Goal: Communication & Community: Participate in discussion

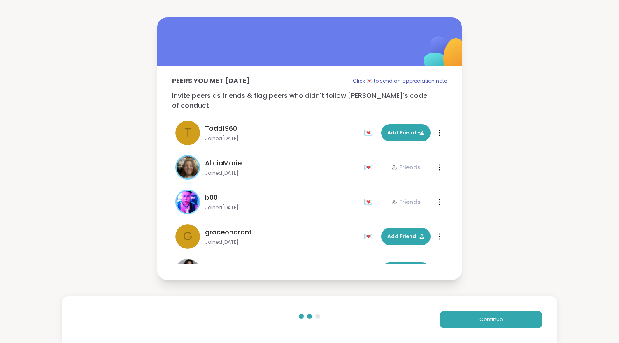
click at [520, 316] on button "Continue" at bounding box center [491, 319] width 103 height 17
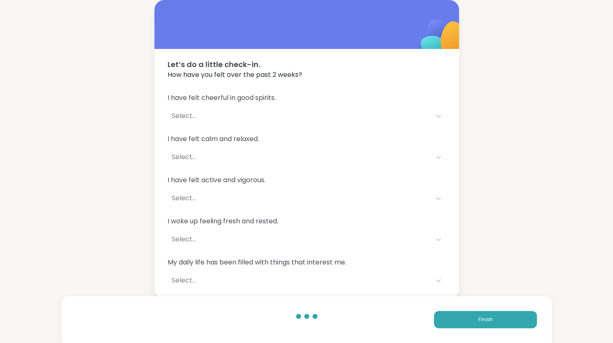
click at [520, 316] on button "Finish" at bounding box center [485, 319] width 103 height 17
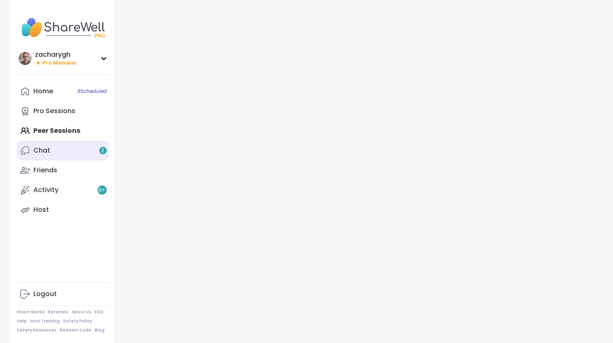
click at [63, 157] on link "Chat 2" at bounding box center [63, 151] width 92 height 20
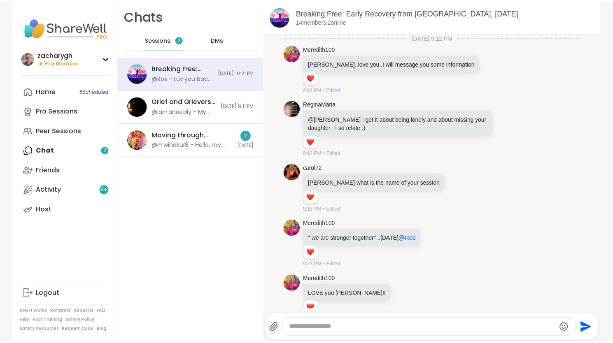
scroll to position [1026, 0]
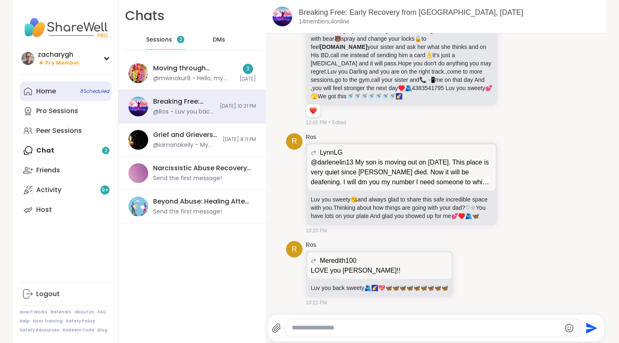
click at [51, 88] on div "Home 8 Scheduled" at bounding box center [46, 91] width 20 height 9
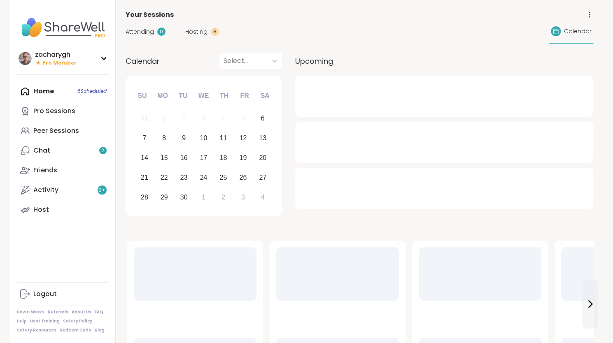
click at [139, 35] on span "Attending" at bounding box center [140, 32] width 28 height 9
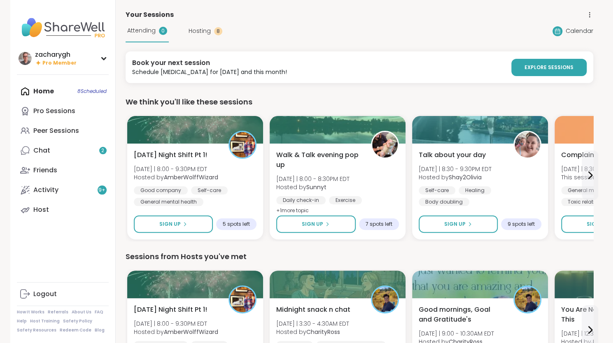
click at [193, 29] on span "Hosting" at bounding box center [200, 31] width 22 height 9
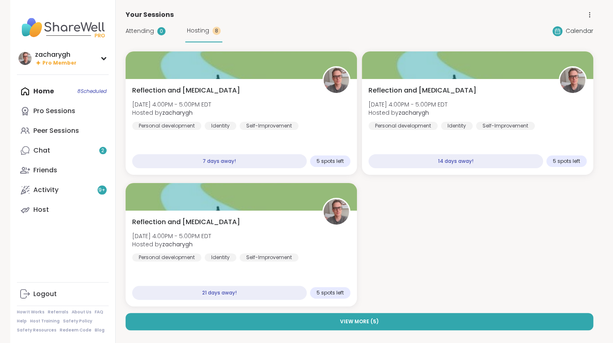
click at [150, 26] on div "Attending 0 Hosting 8" at bounding box center [174, 31] width 97 height 23
click at [147, 37] on div "Attending 0 Hosting 8" at bounding box center [174, 31] width 97 height 23
click at [144, 33] on span "Attending" at bounding box center [140, 31] width 28 height 9
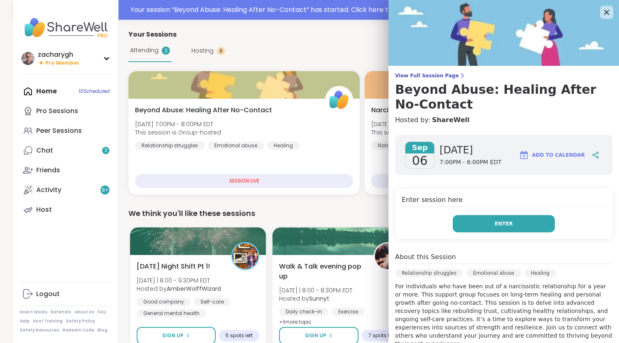
click at [456, 226] on button "Enter" at bounding box center [504, 223] width 102 height 17
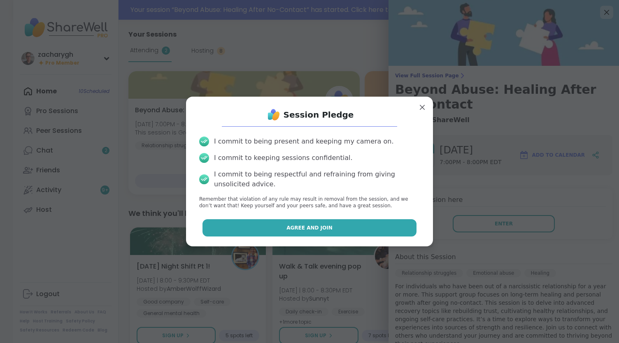
click at [380, 236] on button "Agree and Join" at bounding box center [310, 228] width 215 height 17
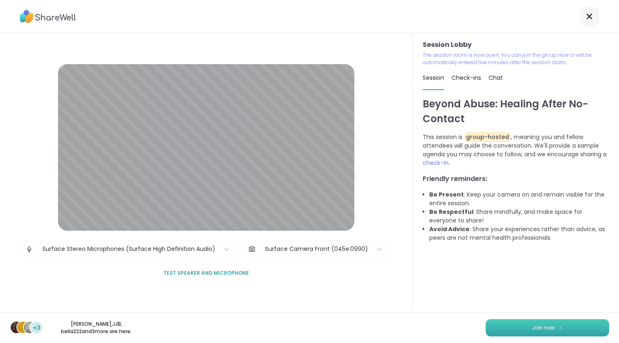
click at [538, 336] on button "Join now" at bounding box center [548, 328] width 124 height 17
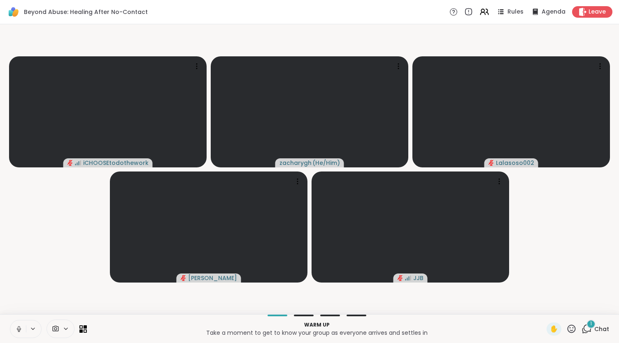
click at [30, 330] on icon at bounding box center [33, 329] width 7 height 7
click at [84, 298] on div at bounding box center [78, 300] width 14 height 14
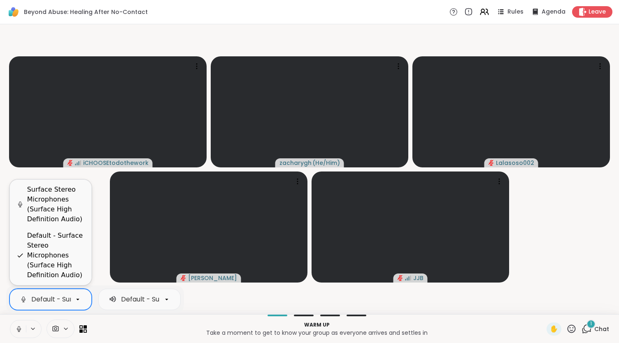
scroll to position [0, 173]
click at [58, 235] on div "Default - Surface Stereo Microphones (Surface High Definition Audio)" at bounding box center [56, 255] width 58 height 49
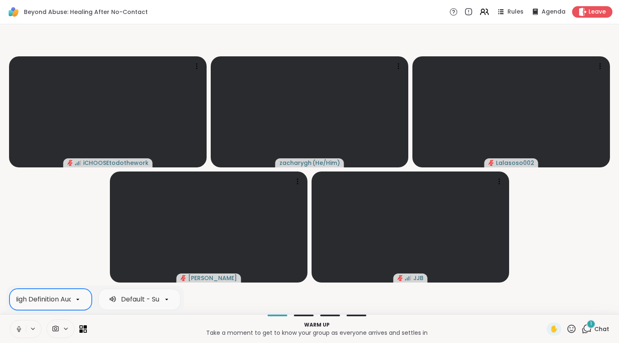
click at [58, 235] on video-player-container "iCHOOSEtodothework zacharygh ( He/Him ) Lalasoso002 [PERSON_NAME] JJB" at bounding box center [310, 170] width 610 height 284
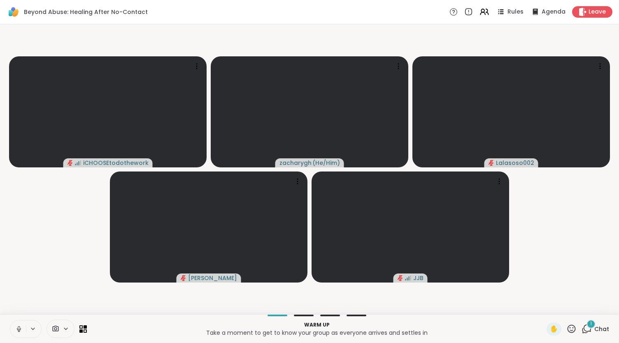
click at [33, 324] on div at bounding box center [26, 329] width 32 height 18
click at [59, 332] on span at bounding box center [55, 329] width 16 height 8
click at [33, 331] on icon at bounding box center [33, 329] width 7 height 7
click at [115, 303] on div "Default - Surface Omnisonic Speakers (Surface High Definition Audio)" at bounding box center [228, 300] width 238 height 10
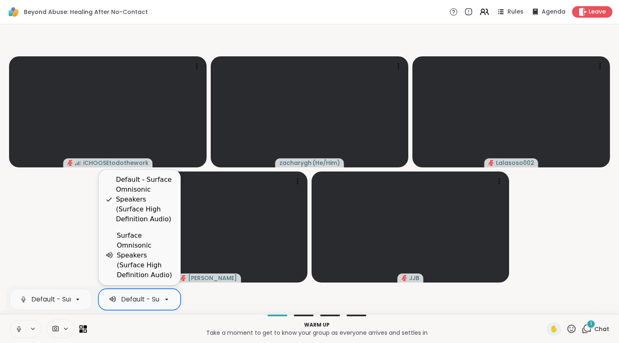
click at [124, 224] on div "Default - Surface Omnisonic Speakers (Surface High Definition Audio)" at bounding box center [145, 199] width 58 height 49
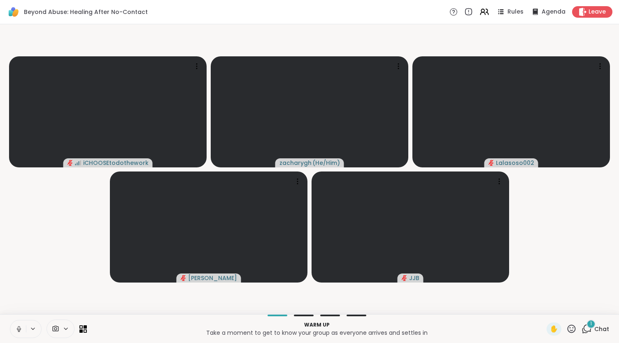
click at [588, 328] on div "1" at bounding box center [591, 324] width 9 height 9
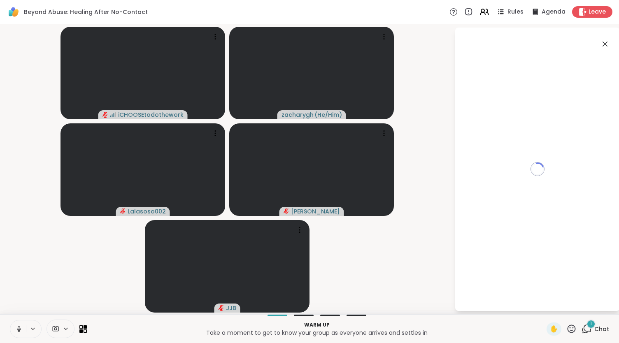
click at [588, 328] on div "1" at bounding box center [591, 324] width 9 height 9
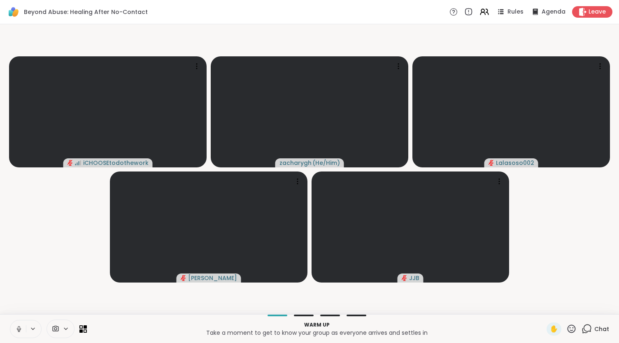
click at [588, 328] on div "Chat" at bounding box center [596, 329] width 28 height 13
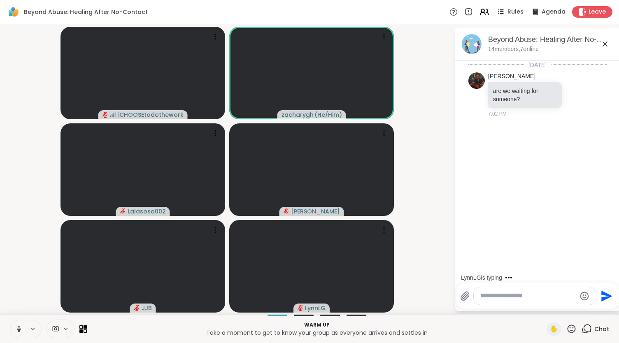
click at [605, 44] on icon at bounding box center [605, 44] width 5 height 5
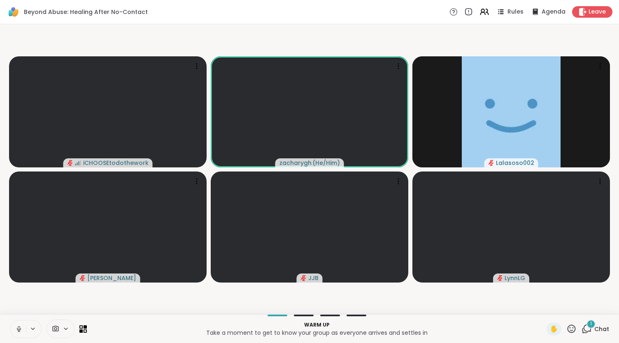
click at [17, 324] on button at bounding box center [18, 329] width 16 height 17
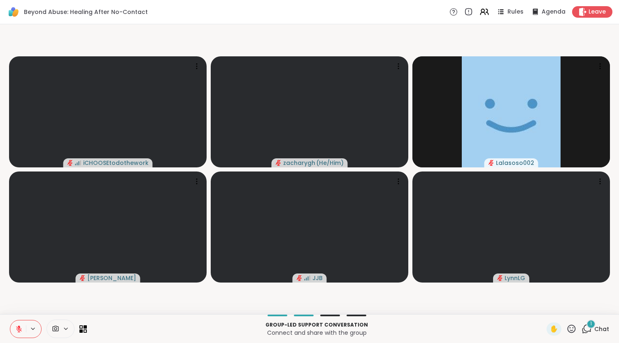
click at [10, 321] on button at bounding box center [18, 329] width 16 height 17
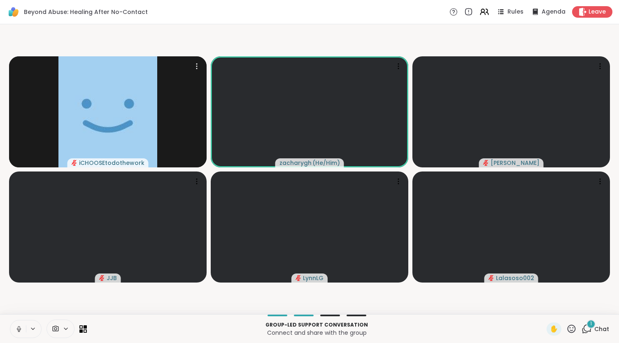
click at [10, 321] on button at bounding box center [18, 329] width 16 height 17
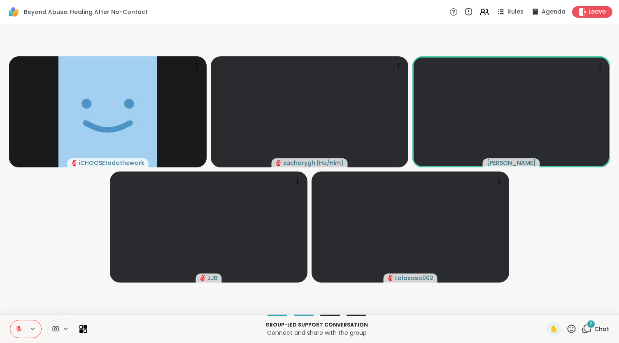
click at [19, 328] on icon at bounding box center [19, 327] width 2 height 3
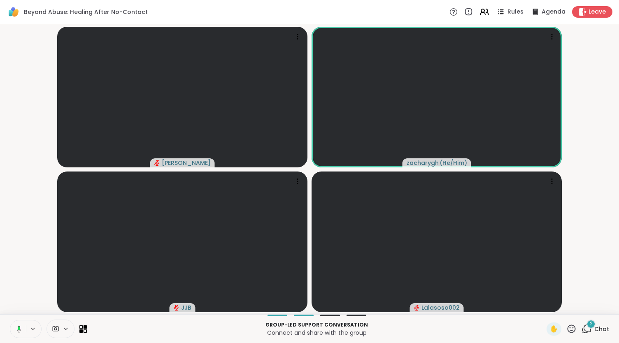
click at [19, 328] on rect at bounding box center [19, 329] width 2 height 4
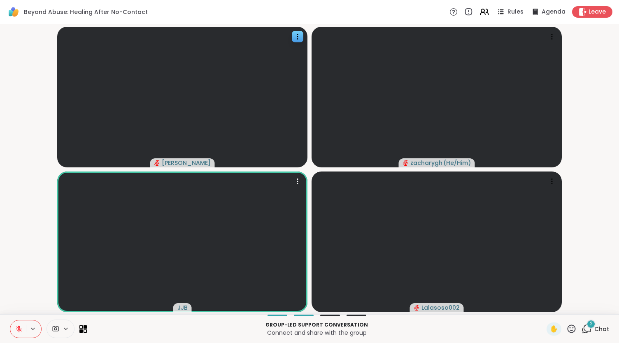
drag, startPoint x: 87, startPoint y: 215, endPoint x: 189, endPoint y: 147, distance: 122.9
click at [0, 0] on slot "[PERSON_NAME] zacharygh ( He/Him ) JJB Lalasoso002" at bounding box center [0, 0] width 0 height 0
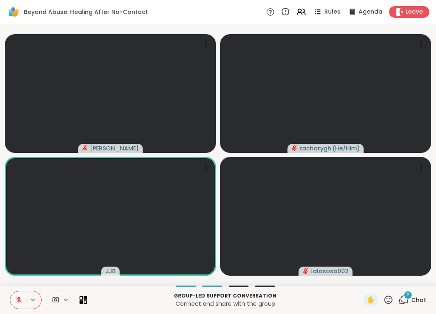
click at [19, 298] on icon at bounding box center [19, 297] width 2 height 3
click at [11, 296] on button at bounding box center [18, 299] width 16 height 17
click at [15, 296] on icon at bounding box center [18, 299] width 7 height 7
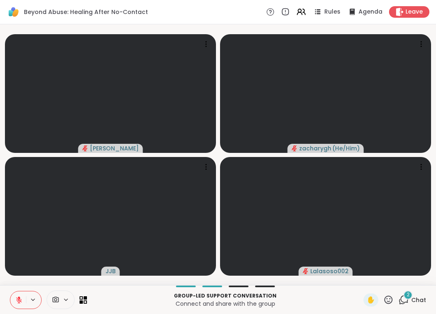
click at [15, 296] on icon at bounding box center [18, 299] width 7 height 7
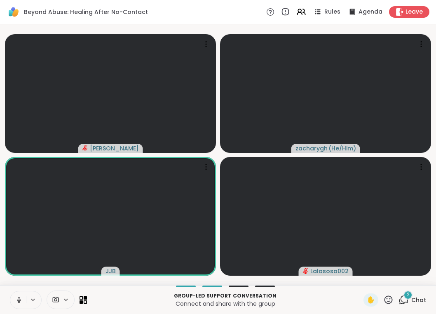
click at [20, 298] on icon at bounding box center [18, 299] width 7 height 7
click at [22, 292] on button at bounding box center [18, 299] width 16 height 17
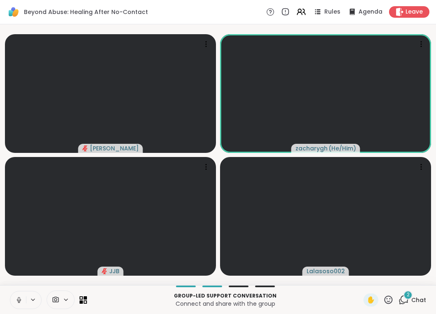
click at [18, 299] on icon at bounding box center [19, 299] width 2 height 4
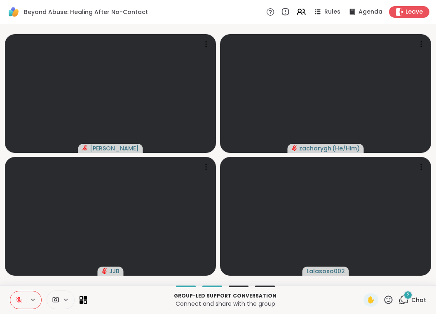
click at [18, 299] on icon at bounding box center [19, 300] width 6 height 6
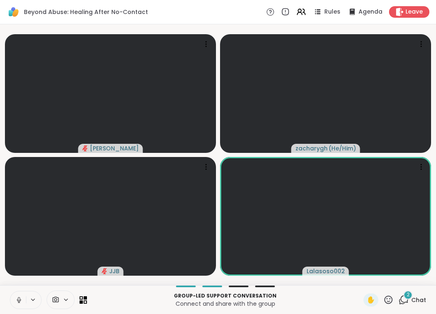
click at [18, 299] on icon at bounding box center [19, 299] width 2 height 4
click at [18, 299] on icon at bounding box center [19, 300] width 6 height 6
click at [18, 299] on icon at bounding box center [19, 299] width 2 height 4
click at [24, 304] on button at bounding box center [18, 299] width 16 height 17
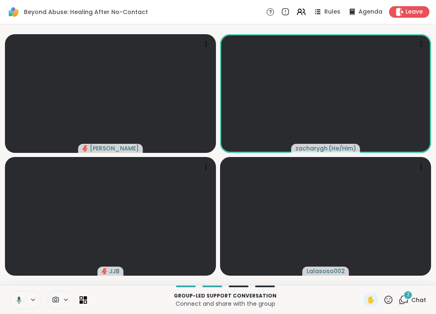
click at [24, 304] on button at bounding box center [17, 299] width 17 height 17
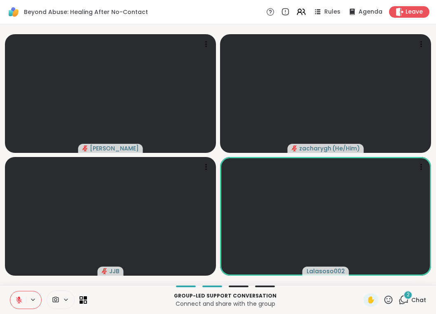
click at [24, 304] on button at bounding box center [18, 299] width 16 height 17
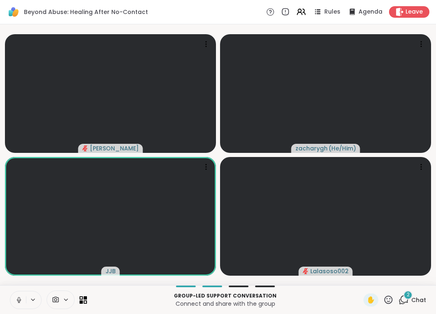
click at [15, 309] on div "Group-led support conversation Connect and share with the group ✋ 2 Chat" at bounding box center [218, 299] width 436 height 29
click at [21, 293] on button at bounding box center [18, 299] width 16 height 17
click at [18, 295] on button at bounding box center [18, 299] width 16 height 17
click at [15, 297] on icon at bounding box center [18, 299] width 7 height 7
click at [21, 302] on icon at bounding box center [18, 299] width 7 height 7
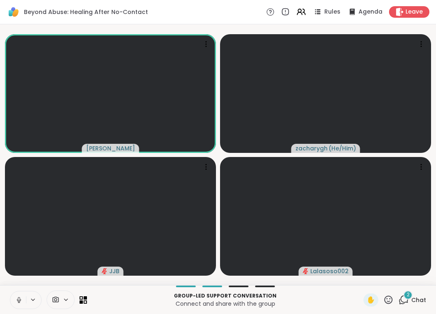
click at [10, 291] on button at bounding box center [18, 299] width 16 height 17
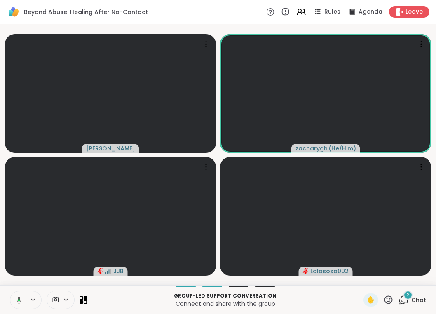
click at [9, 291] on button at bounding box center [17, 299] width 17 height 17
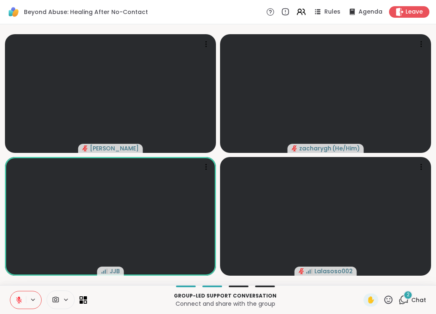
click at [10, 291] on button at bounding box center [18, 299] width 16 height 17
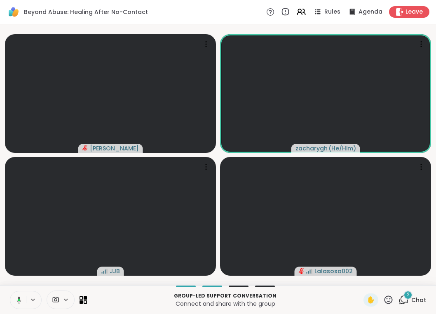
click at [9, 291] on button at bounding box center [17, 299] width 17 height 17
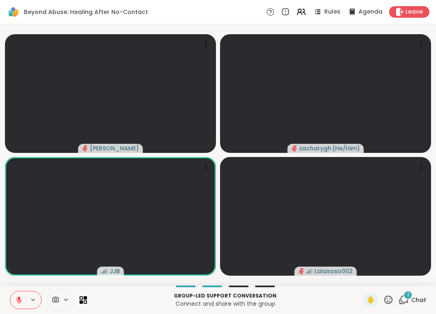
click at [10, 291] on button at bounding box center [18, 299] width 16 height 17
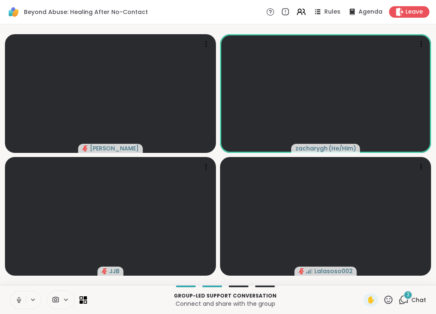
click at [10, 291] on button at bounding box center [18, 299] width 16 height 17
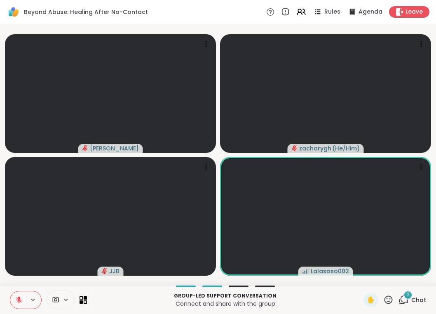
click at [10, 291] on button at bounding box center [18, 299] width 16 height 17
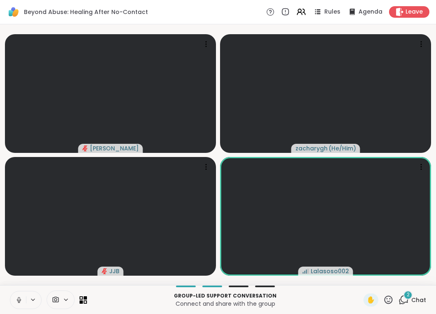
click at [10, 291] on button at bounding box center [18, 299] width 16 height 17
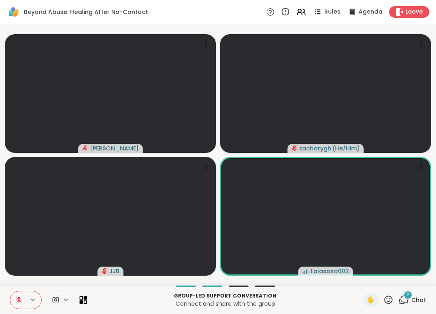
click at [10, 291] on button at bounding box center [18, 299] width 16 height 17
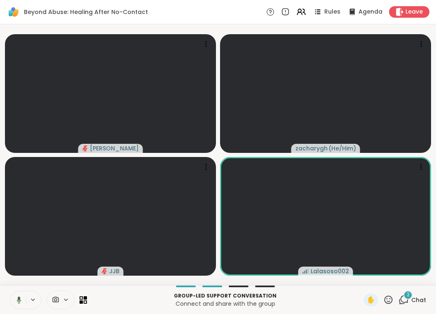
click at [9, 291] on button at bounding box center [17, 299] width 17 height 17
click at [10, 291] on button at bounding box center [18, 299] width 16 height 17
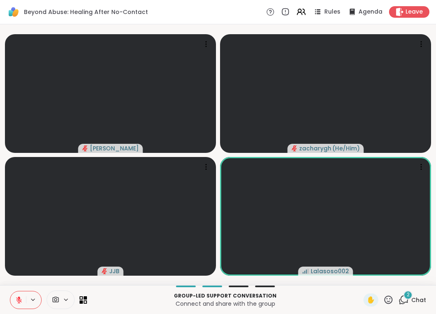
click at [10, 291] on button at bounding box center [18, 299] width 16 height 17
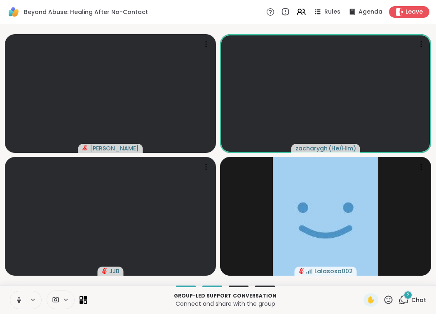
click at [10, 291] on button at bounding box center [18, 299] width 16 height 17
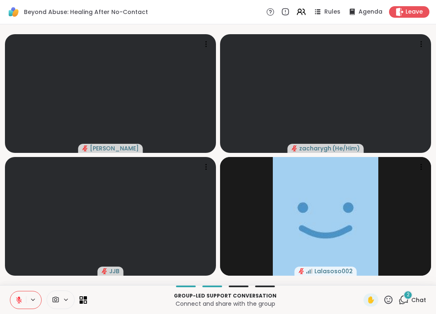
click at [10, 291] on button at bounding box center [18, 299] width 16 height 17
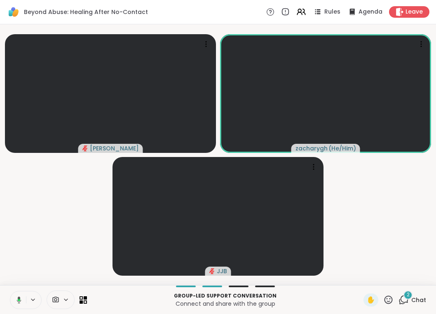
click at [9, 291] on button at bounding box center [17, 299] width 17 height 17
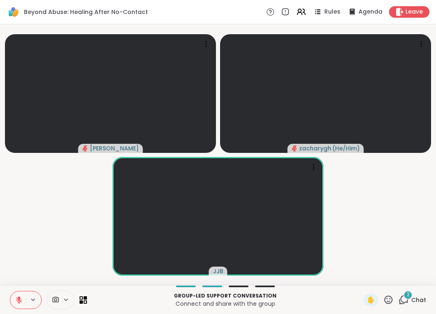
click at [10, 291] on button at bounding box center [18, 299] width 16 height 17
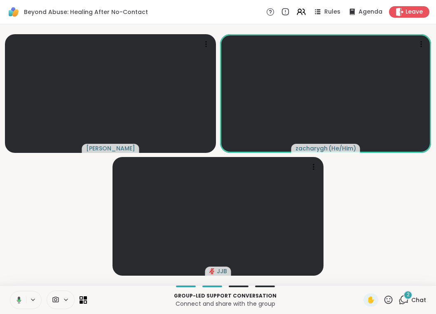
click at [9, 291] on button at bounding box center [17, 299] width 17 height 17
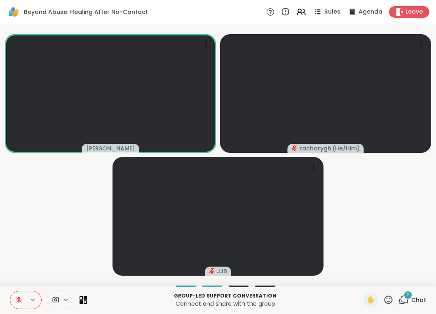
click at [10, 291] on button at bounding box center [18, 299] width 16 height 17
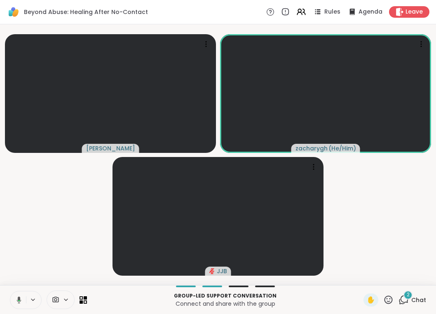
click at [9, 291] on button at bounding box center [17, 299] width 17 height 17
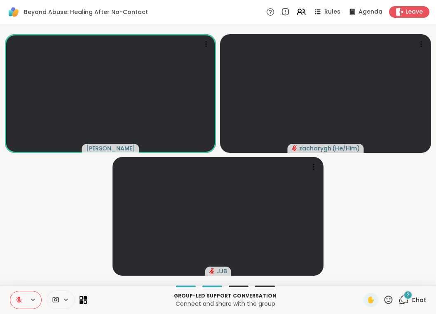
click at [10, 291] on button at bounding box center [18, 299] width 16 height 17
click at [9, 291] on button at bounding box center [17, 299] width 17 height 17
click at [10, 291] on button at bounding box center [18, 299] width 16 height 17
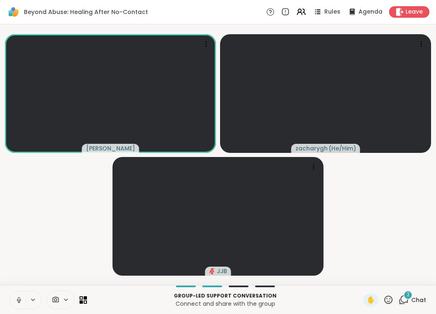
click at [10, 291] on button at bounding box center [18, 299] width 16 height 17
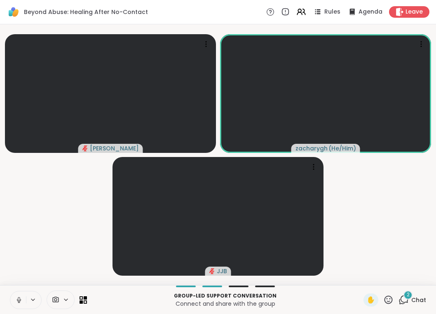
click at [410, 210] on video-player-container "[PERSON_NAME] zacharygh ( He/Him ) JJB" at bounding box center [218, 155] width 426 height 254
click at [17, 299] on icon at bounding box center [17, 299] width 7 height 7
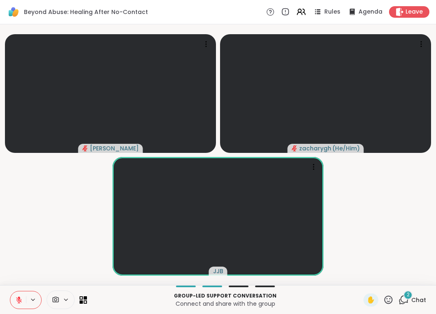
click at [10, 291] on button at bounding box center [18, 299] width 16 height 17
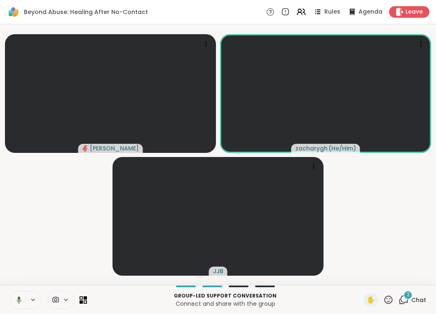
click at [9, 291] on button at bounding box center [17, 299] width 17 height 17
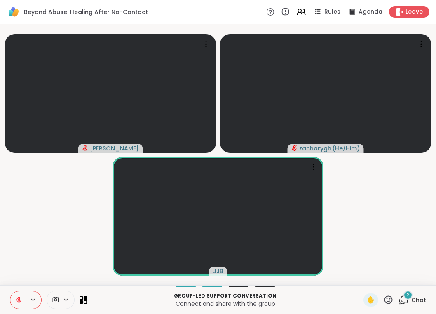
click at [10, 291] on button at bounding box center [18, 299] width 16 height 17
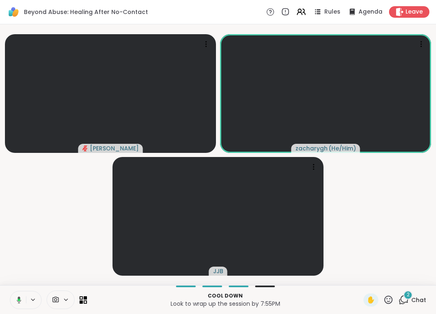
click at [9, 291] on button at bounding box center [17, 299] width 17 height 17
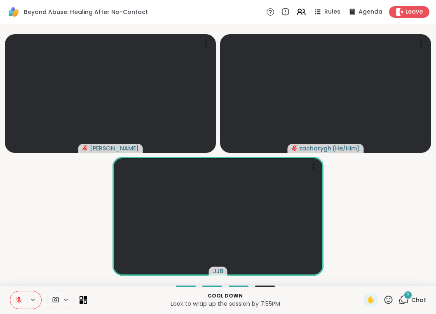
click at [10, 291] on button at bounding box center [18, 299] width 16 height 17
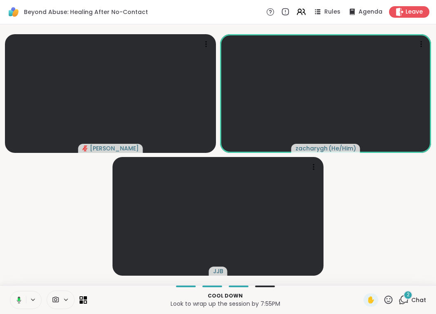
click at [9, 291] on button at bounding box center [17, 299] width 17 height 17
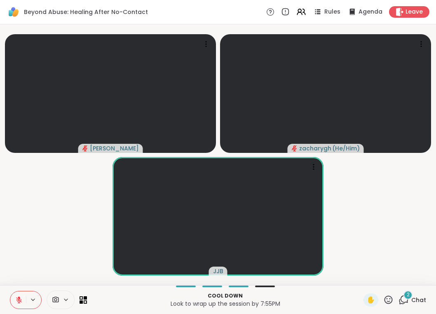
click at [10, 291] on button at bounding box center [18, 299] width 16 height 17
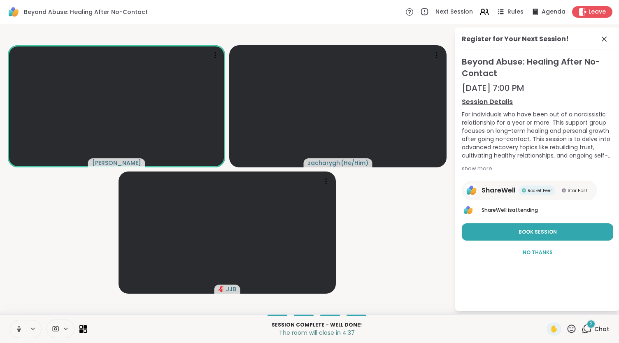
click at [16, 326] on icon at bounding box center [18, 329] width 7 height 7
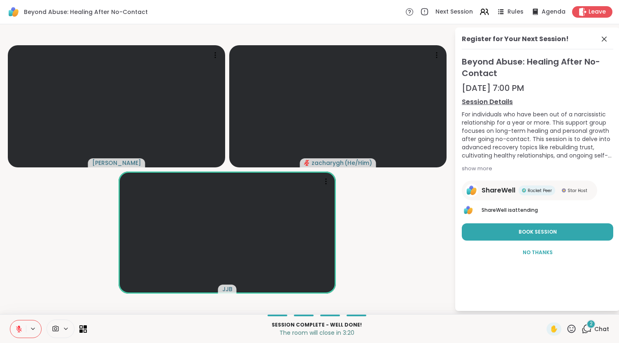
click at [10, 321] on button at bounding box center [18, 329] width 16 height 17
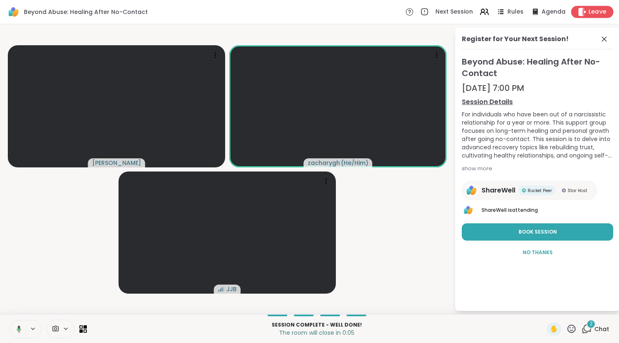
click at [589, 8] on span "Leave" at bounding box center [598, 12] width 18 height 9
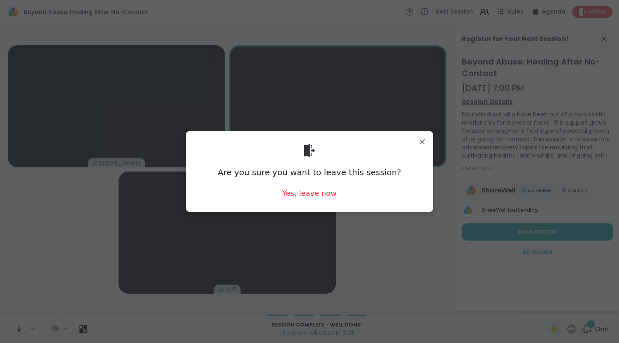
click at [339, 199] on div "Are you sure you want to leave this session? Yes, leave now" at bounding box center [310, 171] width 234 height 67
click at [323, 193] on div "Yes, leave now" at bounding box center [310, 193] width 54 height 10
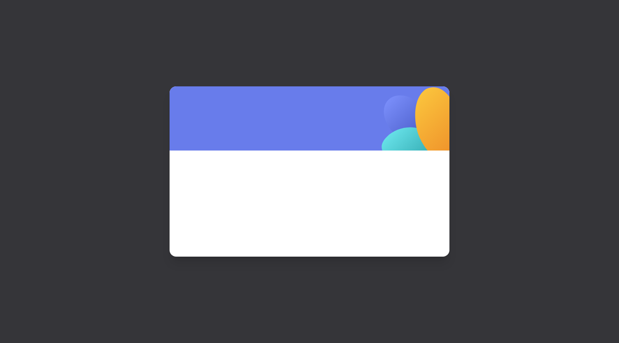
click at [323, 193] on span at bounding box center [309, 193] width 241 height 44
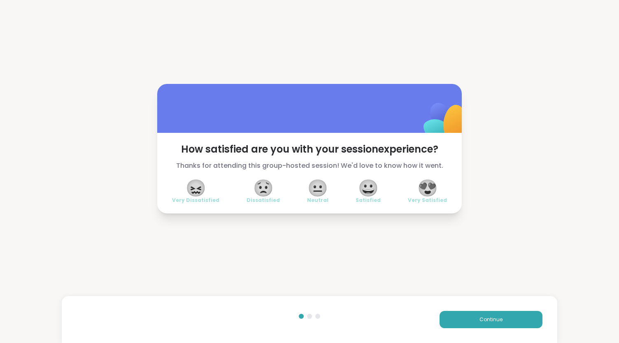
click at [366, 202] on span "Satisfied" at bounding box center [368, 200] width 25 height 7
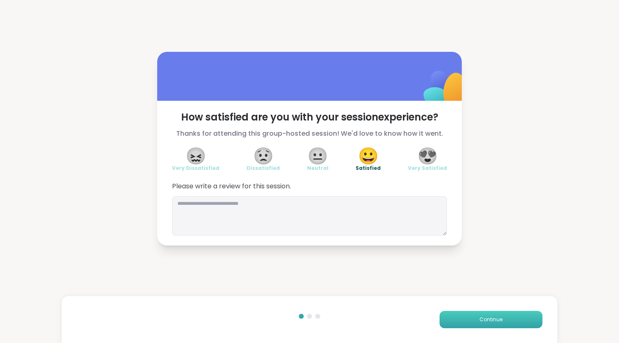
click at [488, 315] on button "Continue" at bounding box center [491, 319] width 103 height 17
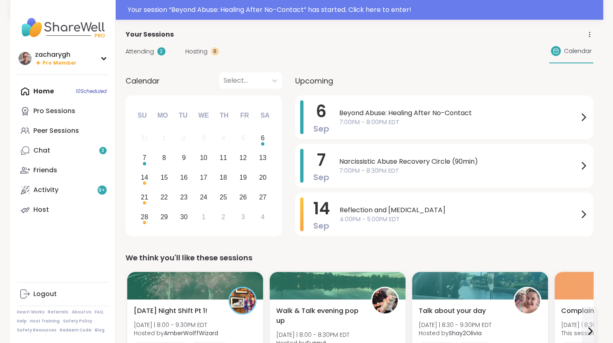
click at [149, 47] on span "Attending" at bounding box center [140, 51] width 28 height 9
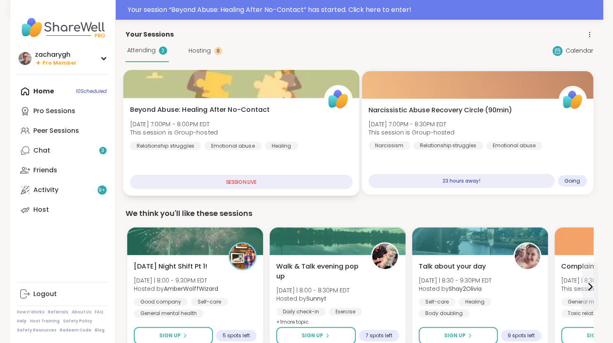
click at [219, 117] on div "Beyond Abuse: Healing After No-Contact Sat, Sep 06 | 7:00PM - 8:00PM EDT This s…" at bounding box center [241, 127] width 223 height 45
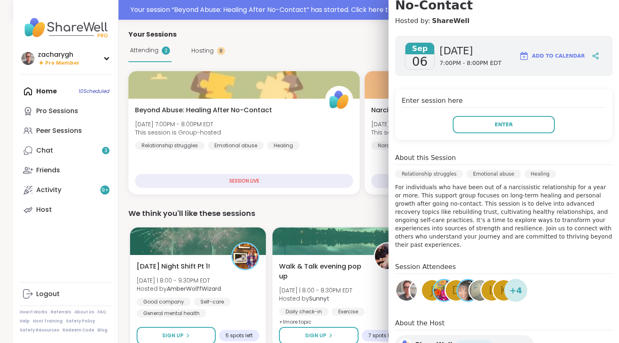
scroll to position [136, 0]
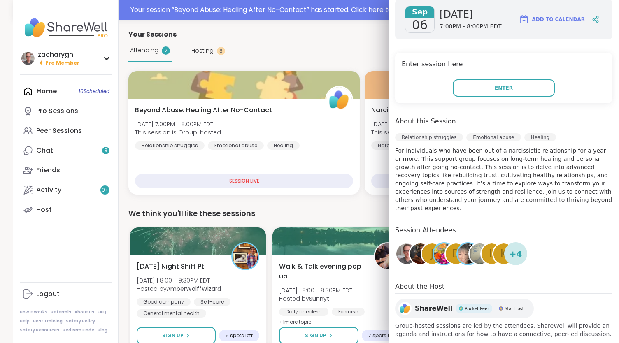
click at [516, 245] on div "+ 4" at bounding box center [516, 254] width 23 height 23
click at [424, 248] on div "J" at bounding box center [432, 254] width 21 height 21
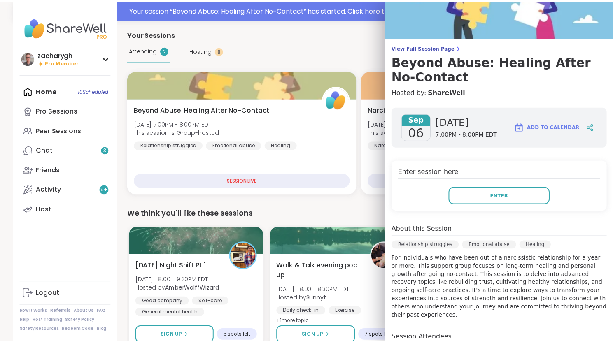
scroll to position [10, 0]
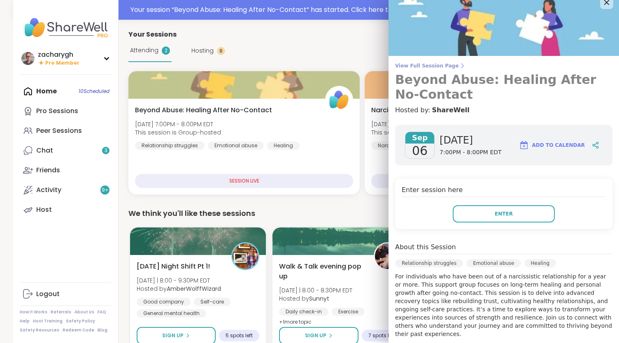
click at [421, 63] on span "View Full Session Page" at bounding box center [503, 66] width 217 height 7
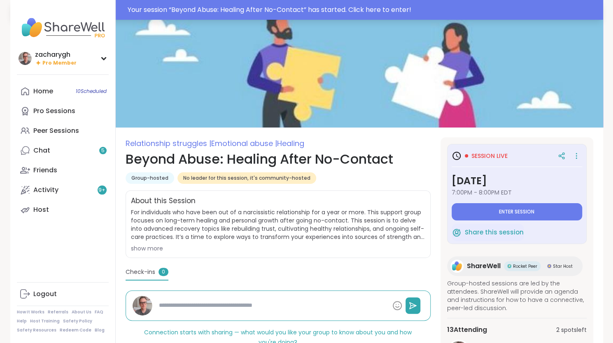
type textarea "*"
